Goal: Find contact information: Find contact information

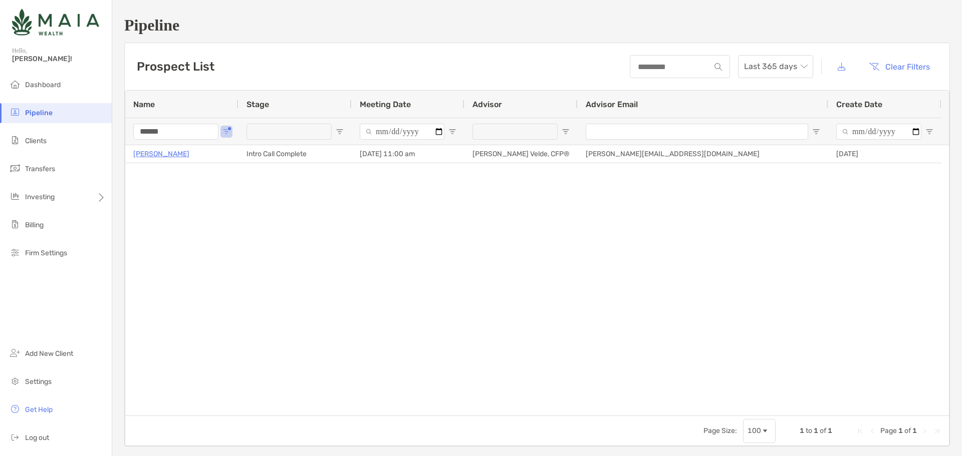
click at [165, 132] on input "******" at bounding box center [175, 132] width 85 height 16
type input "*******"
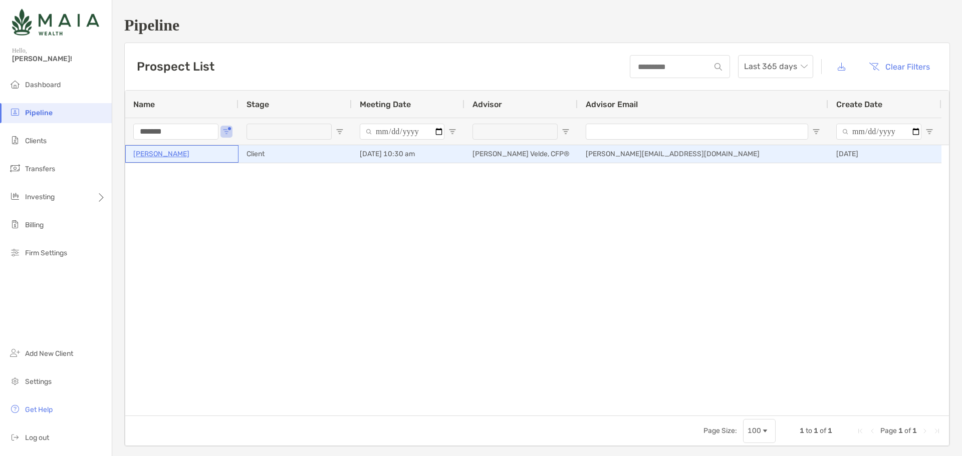
click at [169, 154] on p "[PERSON_NAME]" at bounding box center [161, 154] width 56 height 13
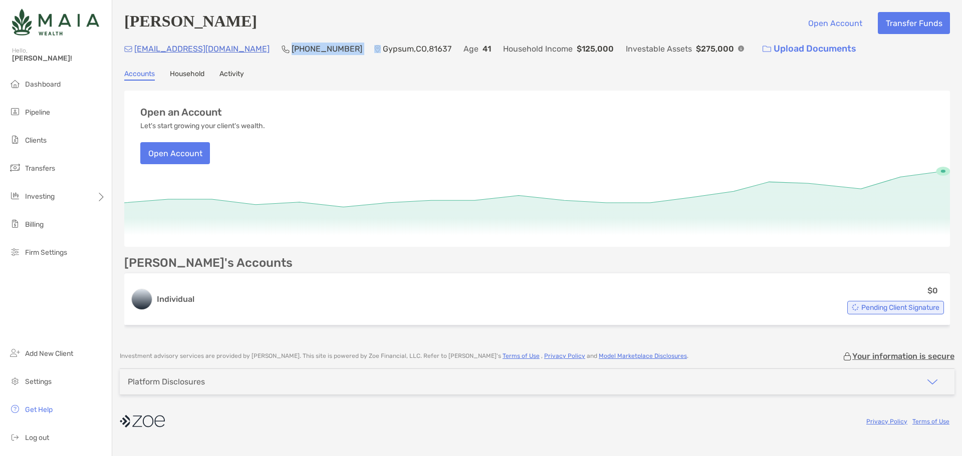
drag, startPoint x: 315, startPoint y: 44, endPoint x: 254, endPoint y: 52, distance: 61.6
click at [254, 52] on div "bharkins515@hotmail.com (970) 977-9299 Gypsum , CO , 81637 Age 41 Household Inc…" at bounding box center [537, 49] width 826 height 22
copy p "[PHONE_NUMBER]"
drag, startPoint x: 219, startPoint y: 51, endPoint x: 473, endPoint y: 62, distance: 254.3
click at [473, 62] on div "Becky Harkins Open Account Transfer Funds bharkins515@hotmail.com (970) 977-929…" at bounding box center [537, 171] width 850 height 342
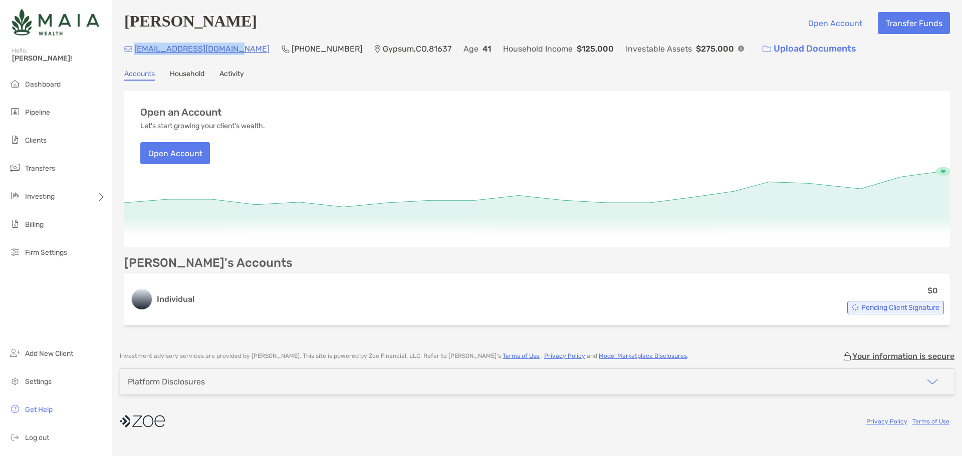
drag, startPoint x: 236, startPoint y: 49, endPoint x: 136, endPoint y: 43, distance: 99.9
click at [136, 43] on div "bharkins515@hotmail.com (970) 977-9299 Gypsum , CO , 81637 Age 41 Household Inc…" at bounding box center [537, 49] width 826 height 22
copy p "[EMAIL_ADDRESS][DOMAIN_NAME]"
